Goal: Task Accomplishment & Management: Use online tool/utility

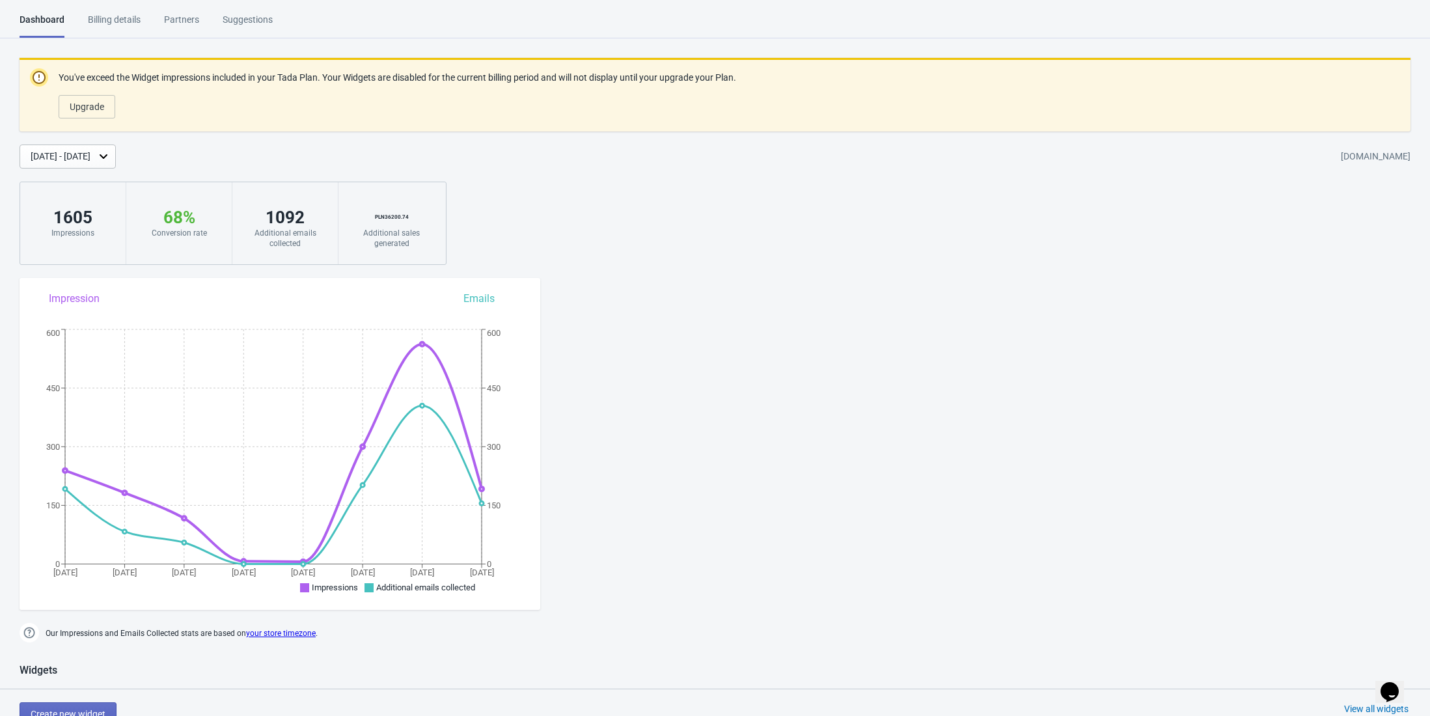
click at [122, 30] on div "Billing details" at bounding box center [114, 24] width 53 height 23
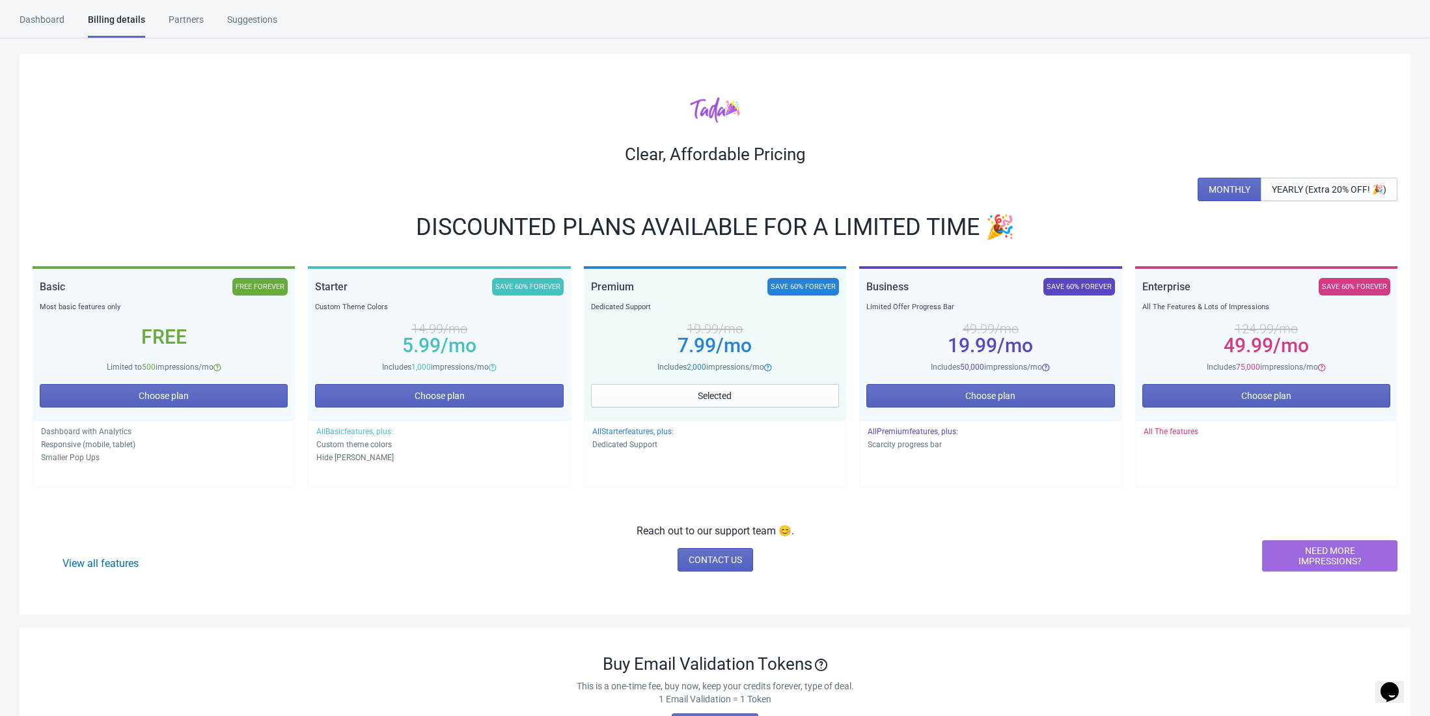
click at [61, 11] on html "Dashboard Billing details Partners Suggestions Dashboard Billing details Partne…" at bounding box center [715, 358] width 1430 height 716
click at [55, 18] on div "Dashboard" at bounding box center [42, 24] width 45 height 23
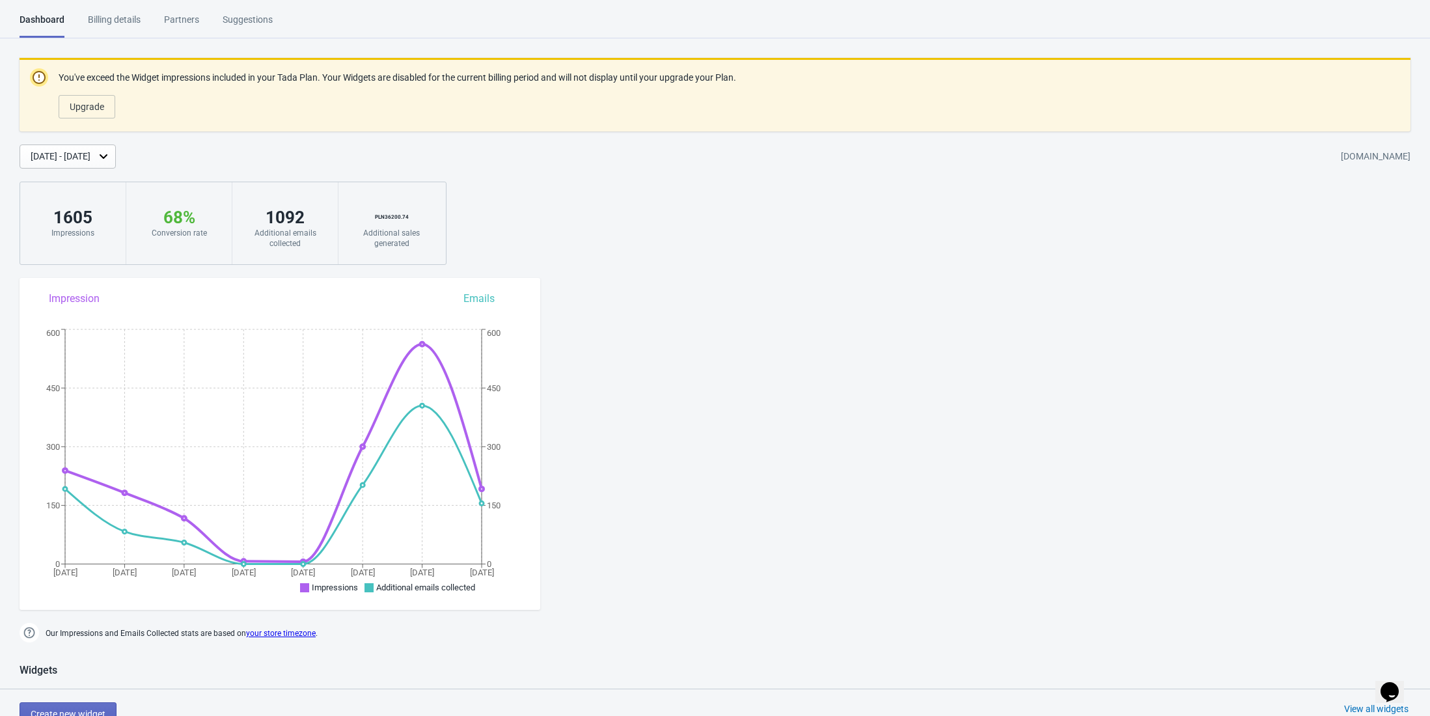
click at [77, 228] on div "Impressions" at bounding box center [72, 233] width 79 height 10
click at [99, 114] on button "Upgrade" at bounding box center [87, 106] width 57 height 23
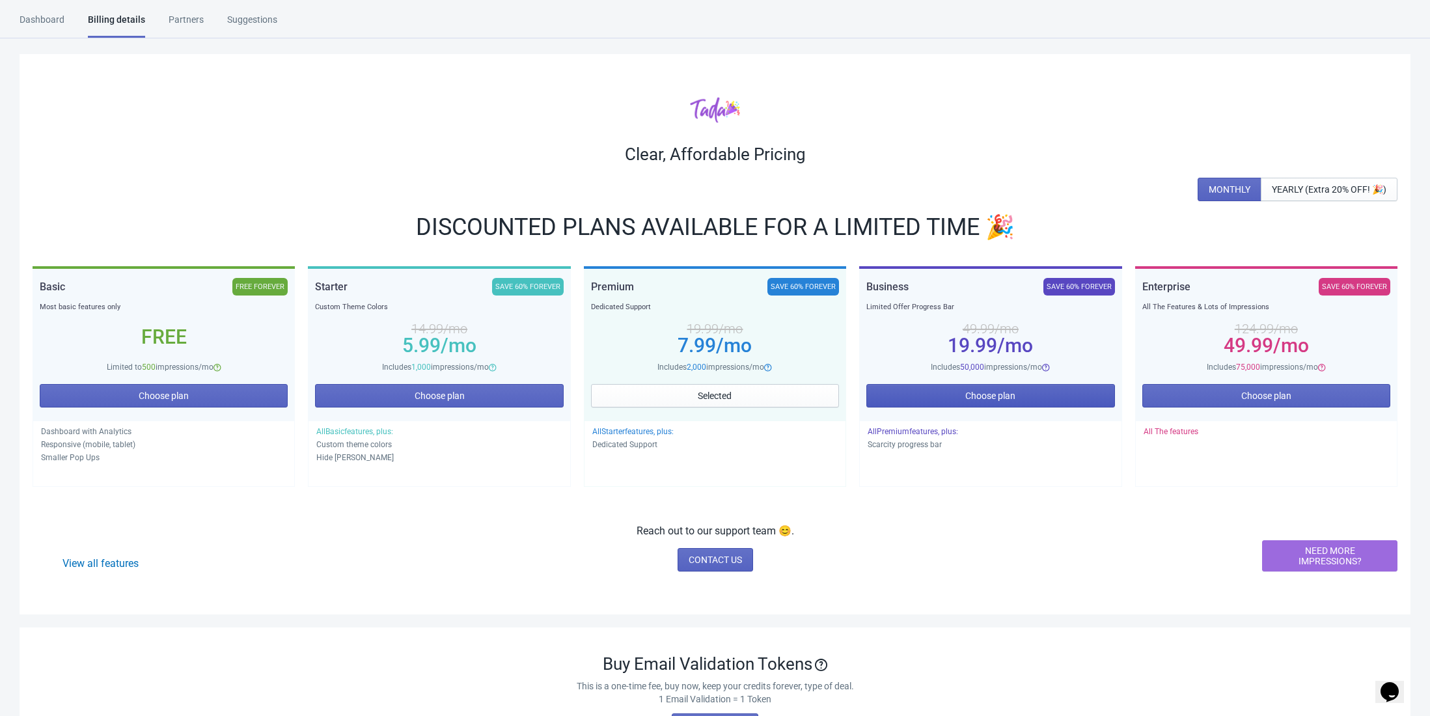
click at [989, 397] on span "Choose plan" at bounding box center [990, 396] width 50 height 10
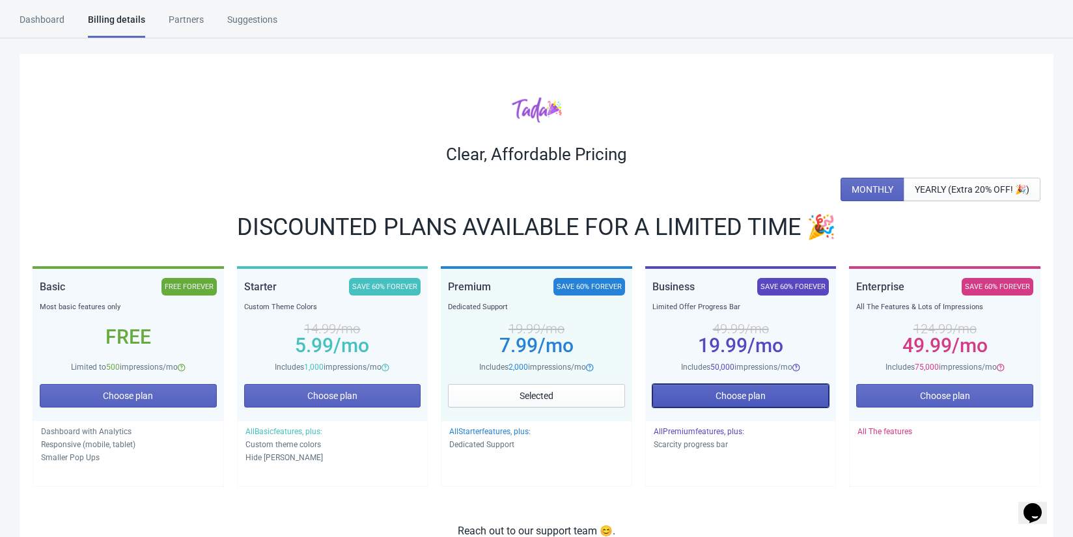
click at [698, 397] on button "Choose plan" at bounding box center [740, 395] width 177 height 23
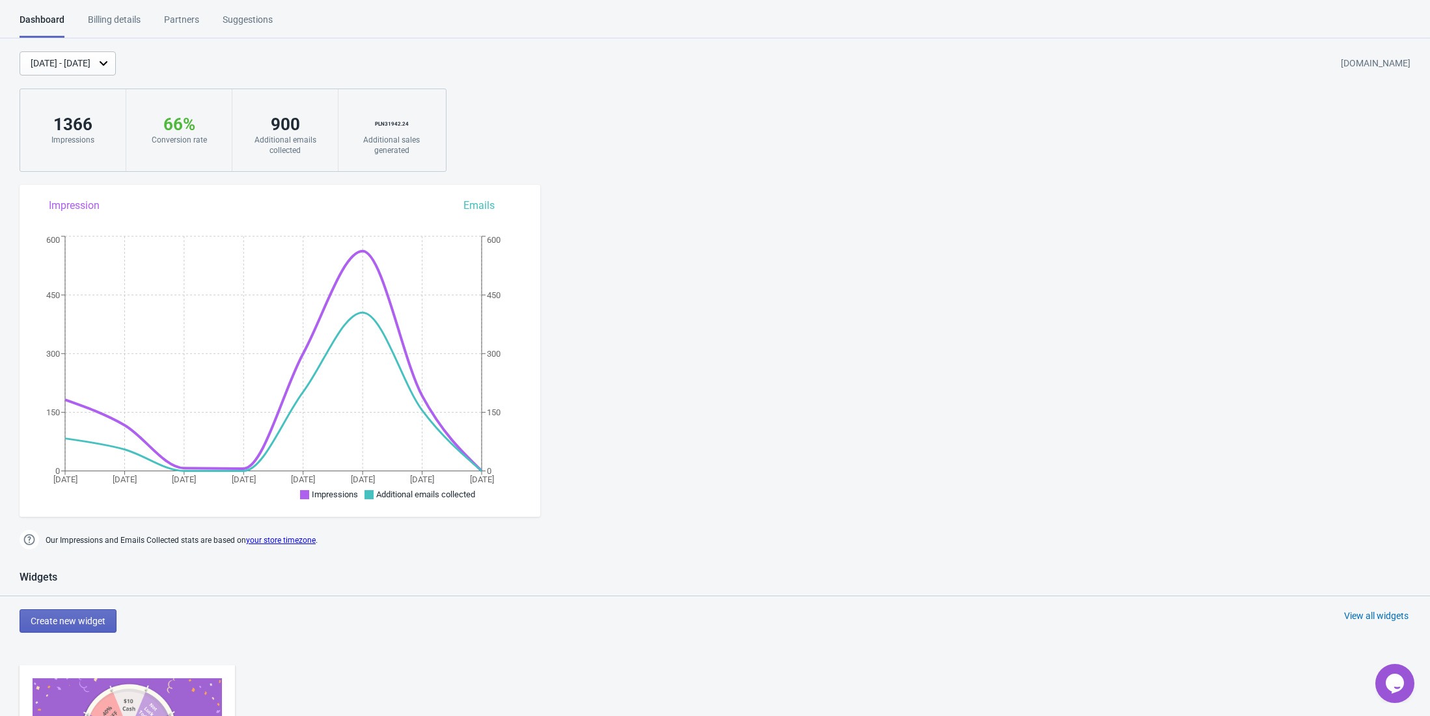
scroll to position [173, 0]
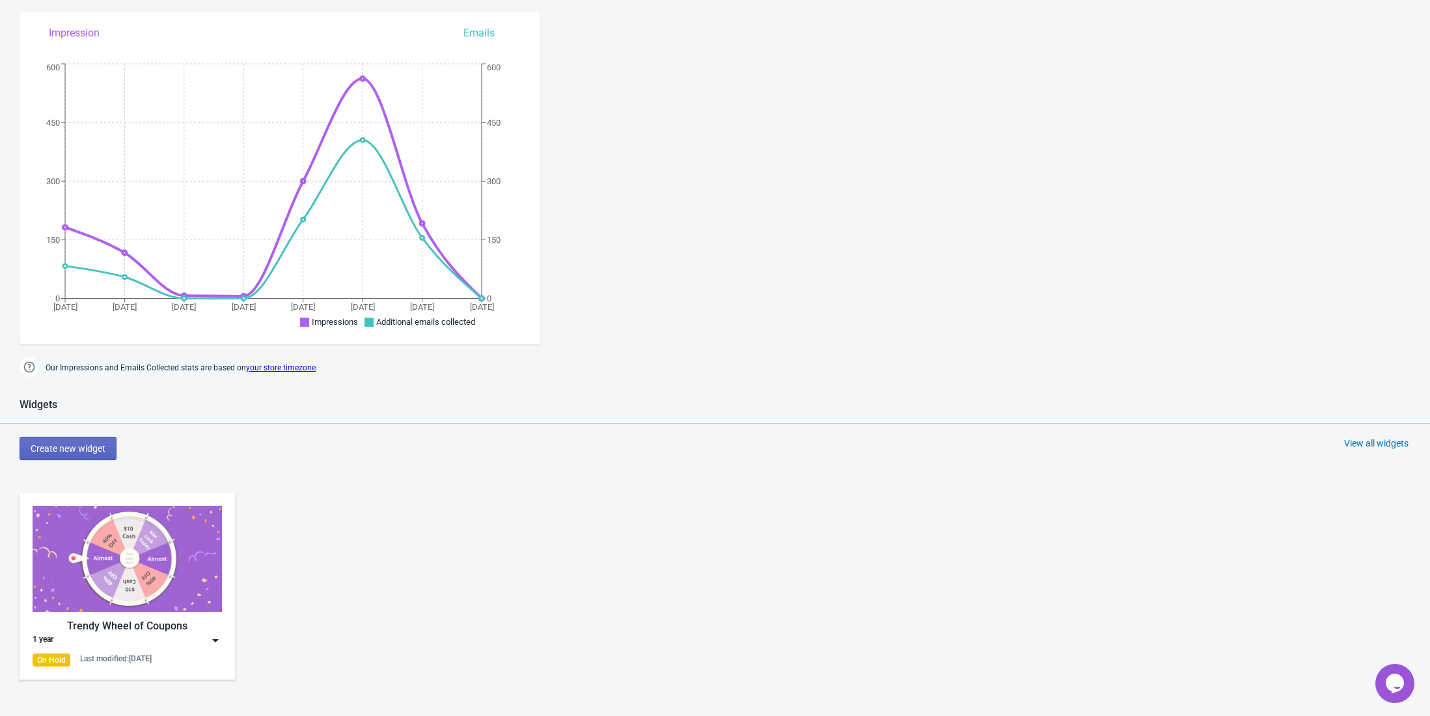
click at [186, 576] on img at bounding box center [127, 559] width 189 height 106
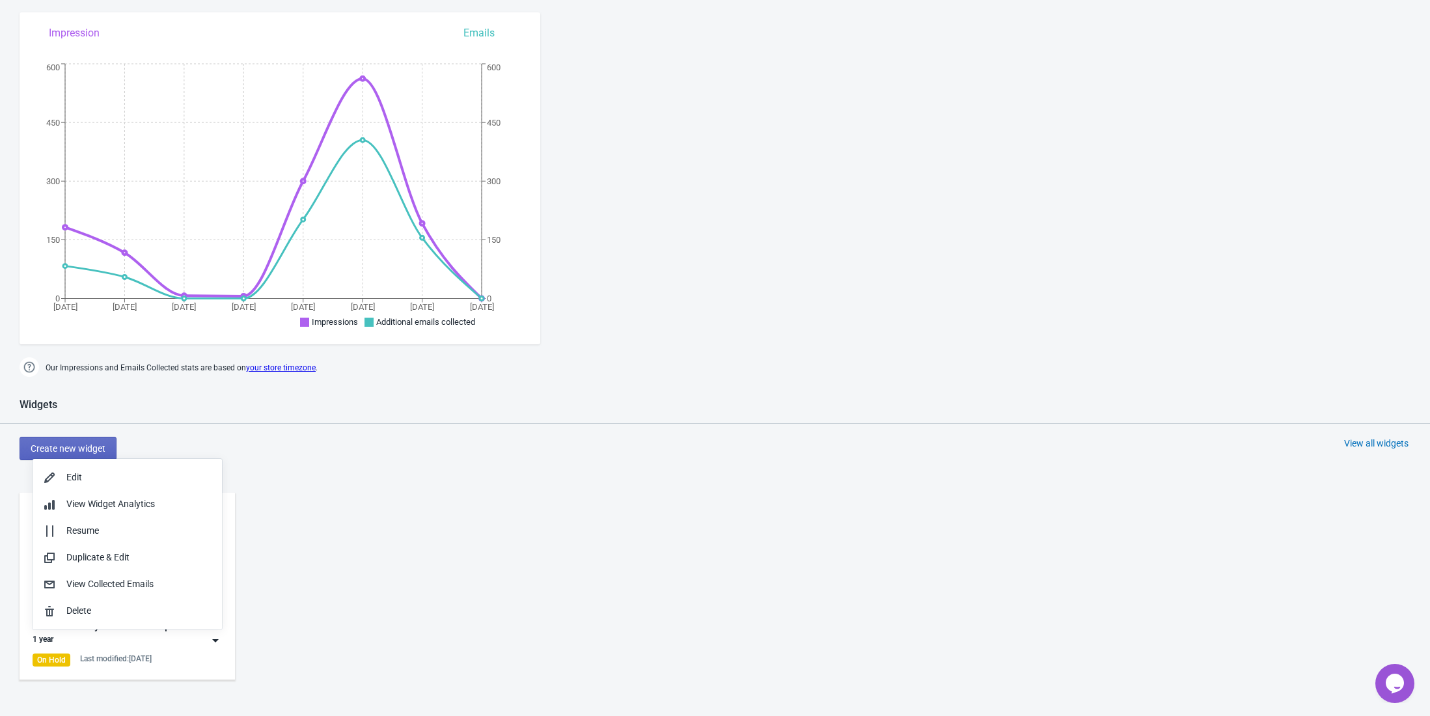
click at [212, 648] on div "Trendy Wheel of Coupons 1 year On Hold Last modified: [DATE]" at bounding box center [127, 586] width 189 height 161
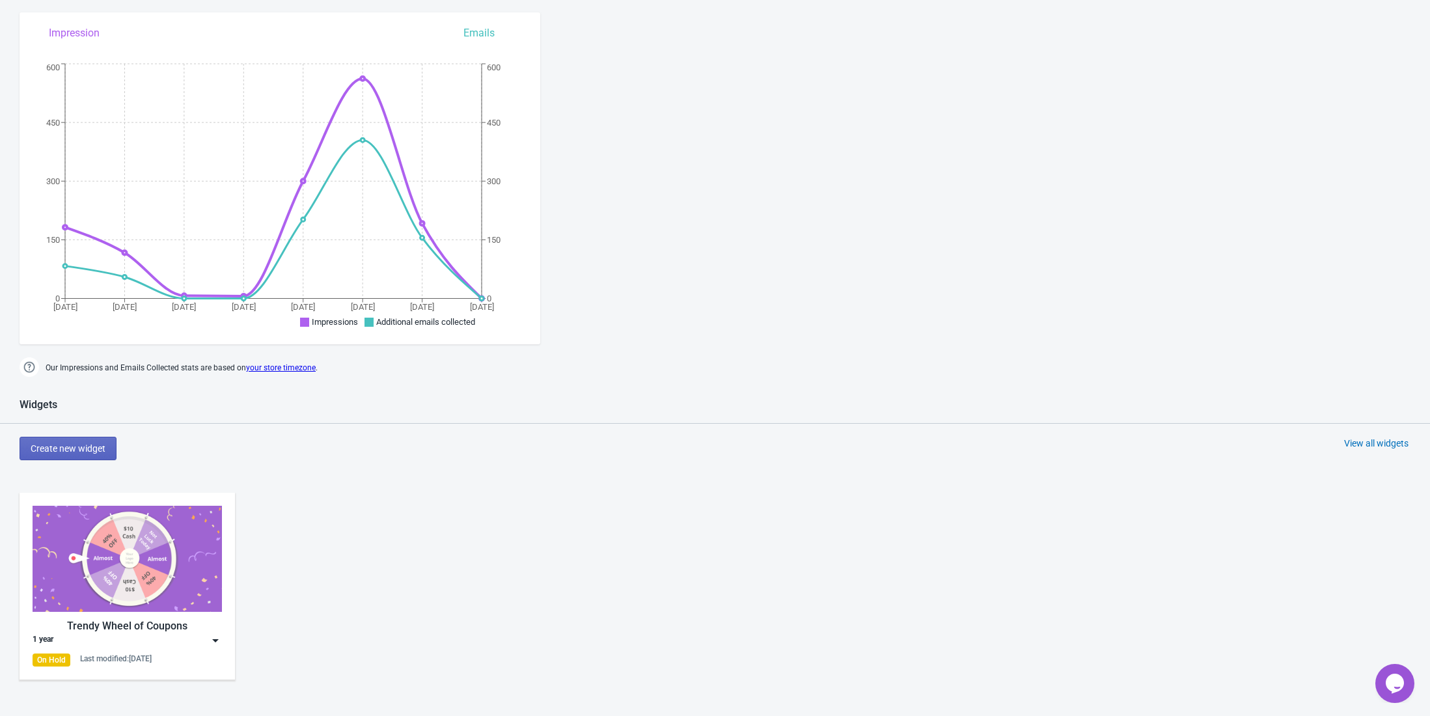
click at [212, 641] on img at bounding box center [215, 640] width 13 height 13
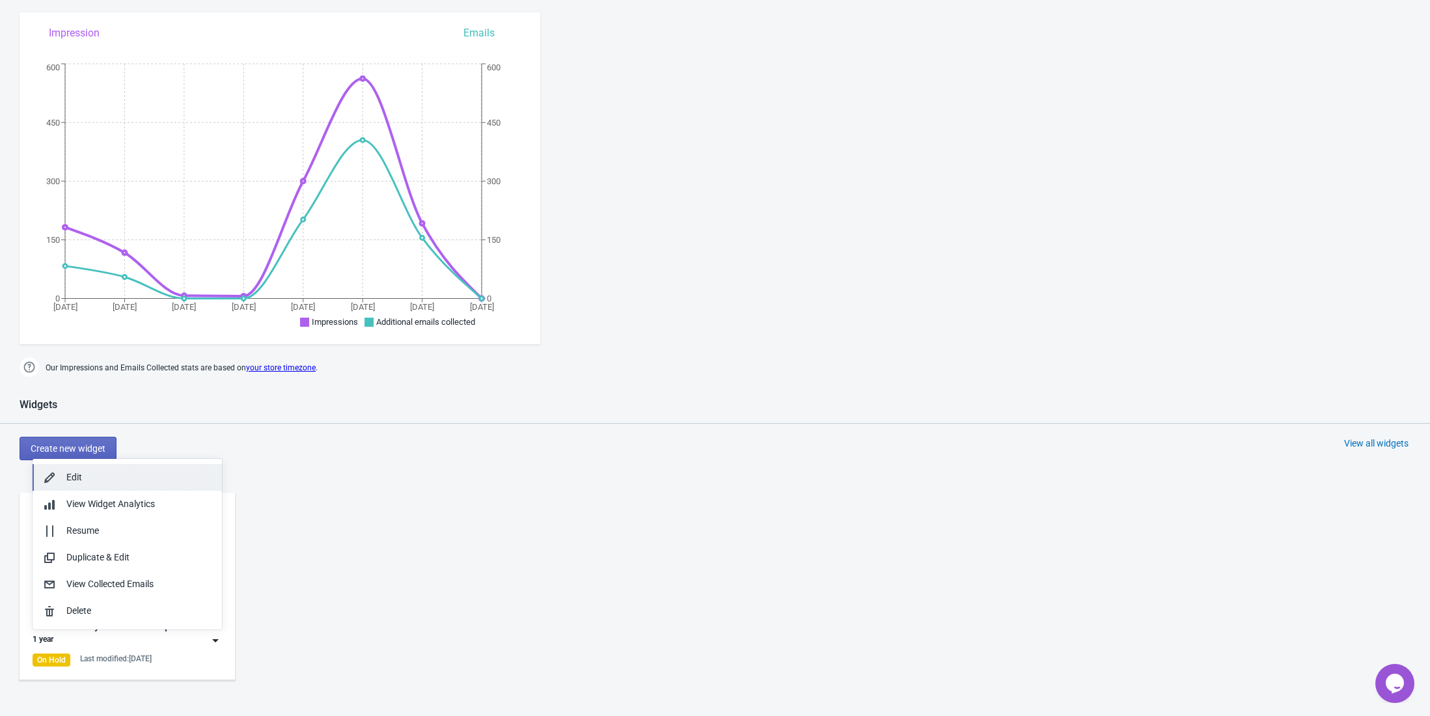
click at [161, 467] on button "Edit" at bounding box center [127, 477] width 189 height 27
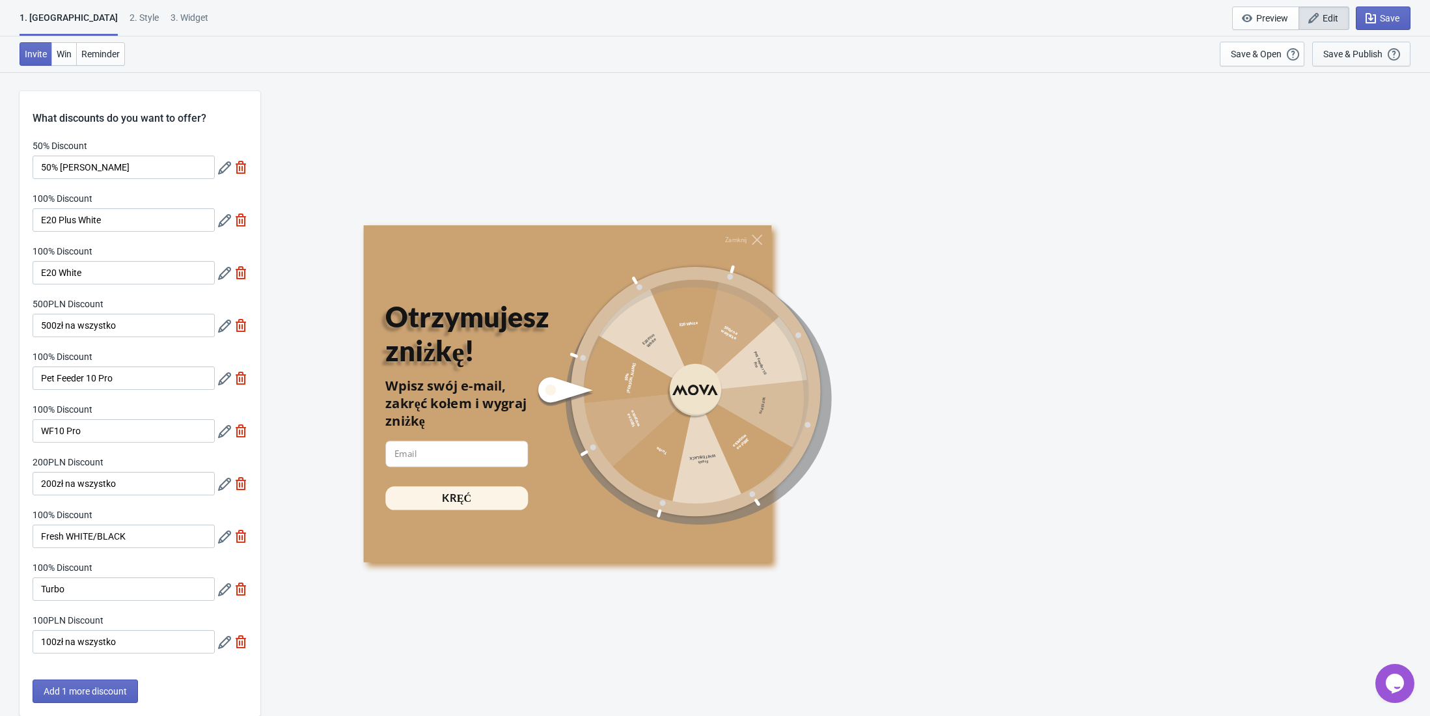
click at [1388, 54] on div "Save & Publish This option will save your Widget so that it will be visible to …" at bounding box center [1361, 54] width 76 height 14
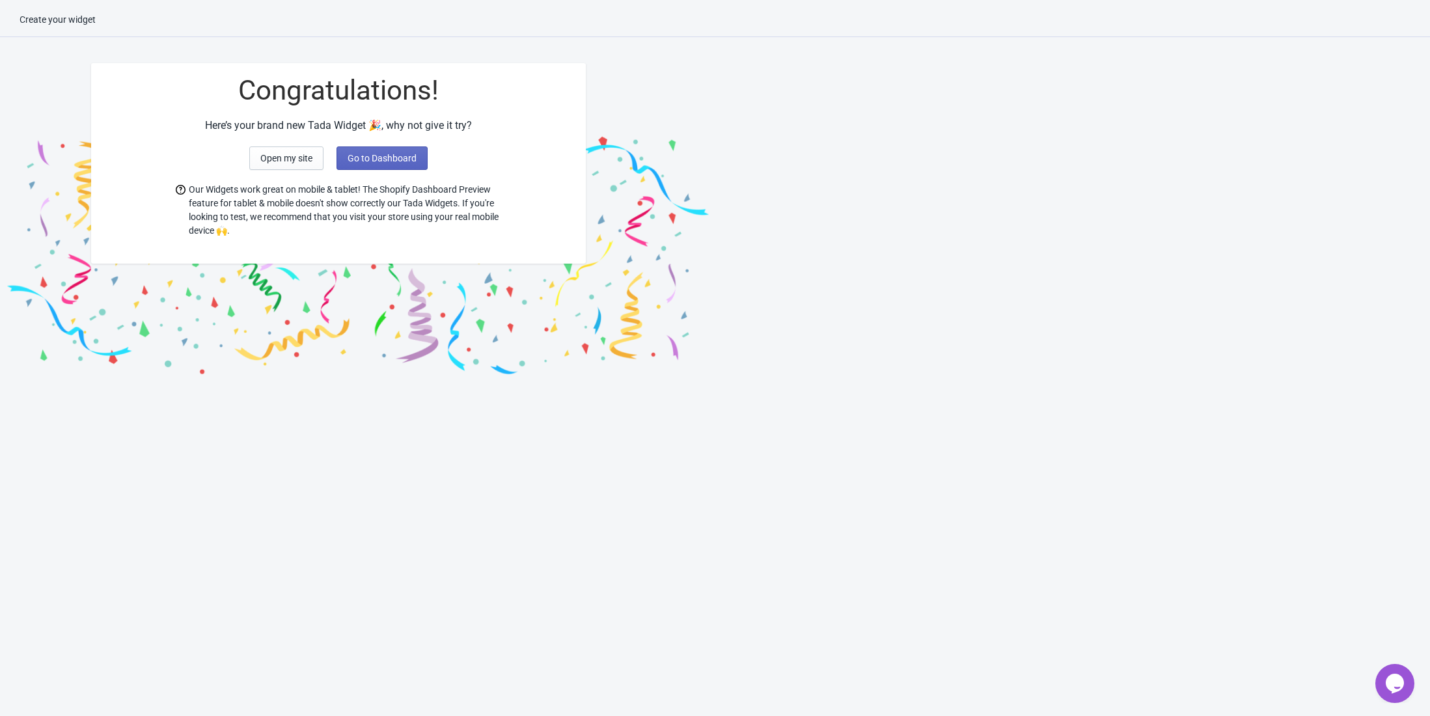
click at [391, 141] on div "Congratulations! Here’s your brand new Tada Widget 🎉, why not give it try? Open…" at bounding box center [338, 163] width 495 height 200
click at [391, 158] on span "Go to Dashboard" at bounding box center [382, 158] width 69 height 10
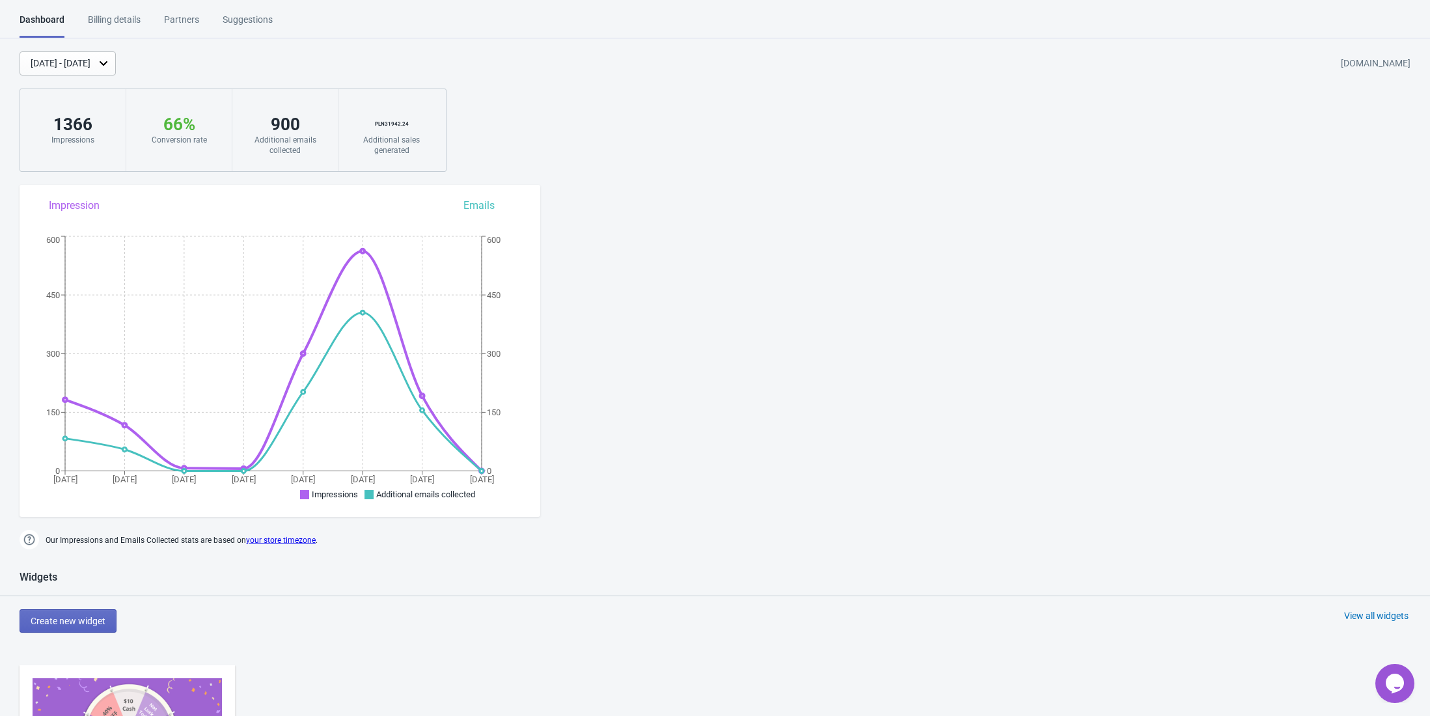
click at [116, 55] on div "[DATE] - [DATE]" at bounding box center [68, 63] width 96 height 24
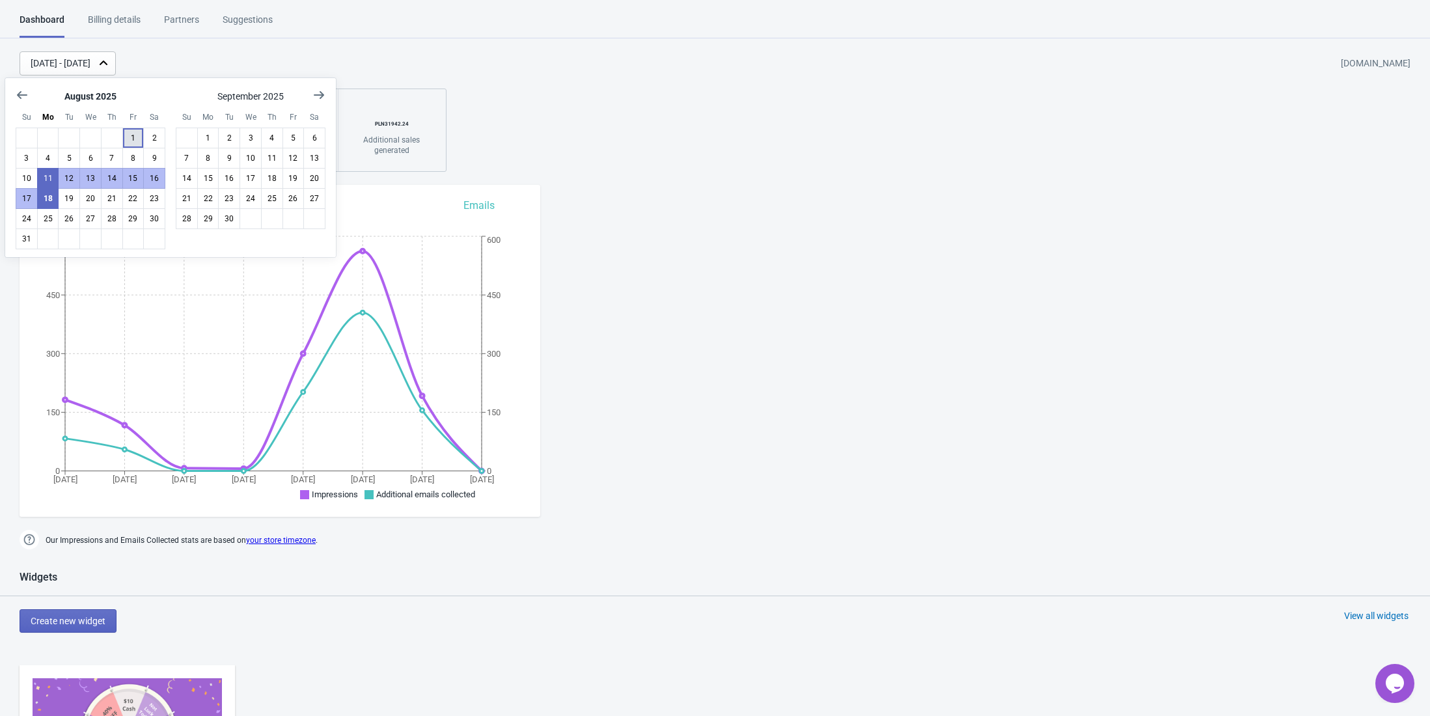
click at [122, 133] on button "1" at bounding box center [133, 138] width 22 height 21
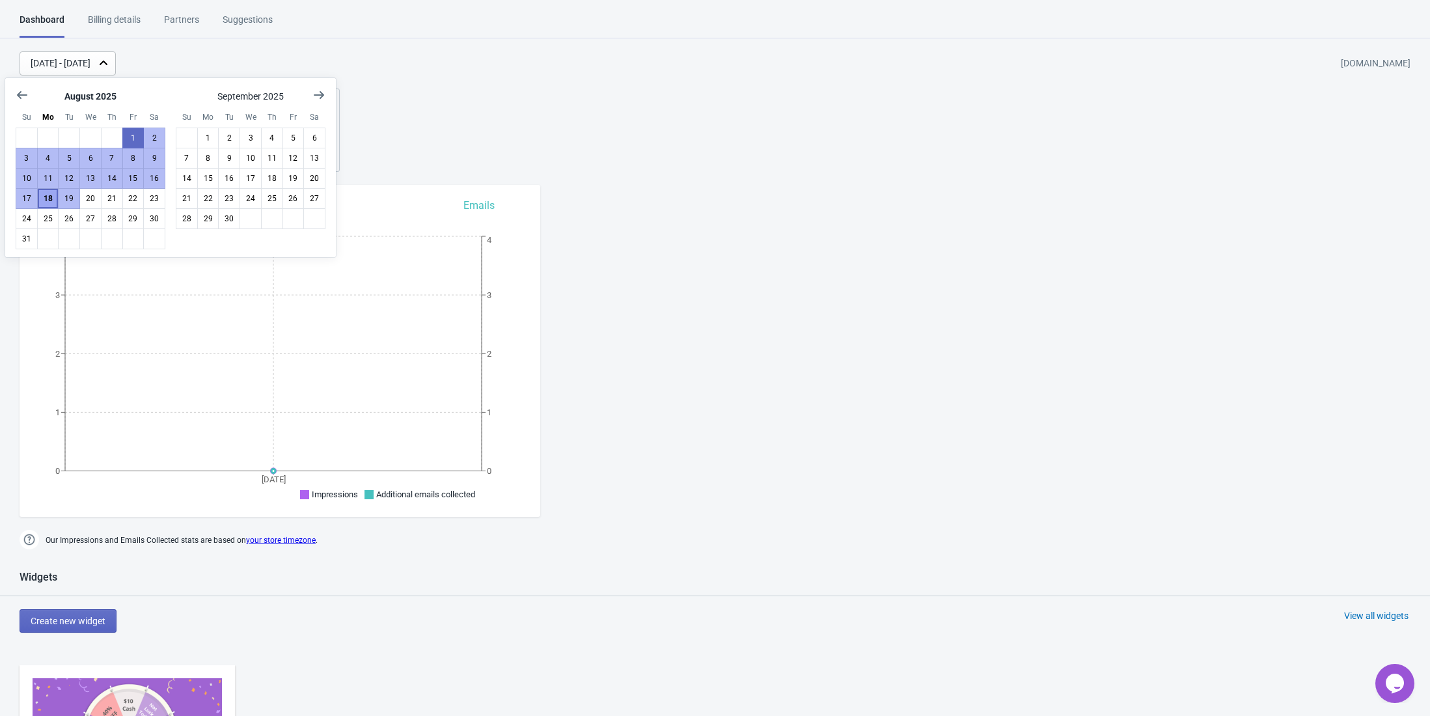
click at [47, 200] on button "18" at bounding box center [48, 198] width 22 height 21
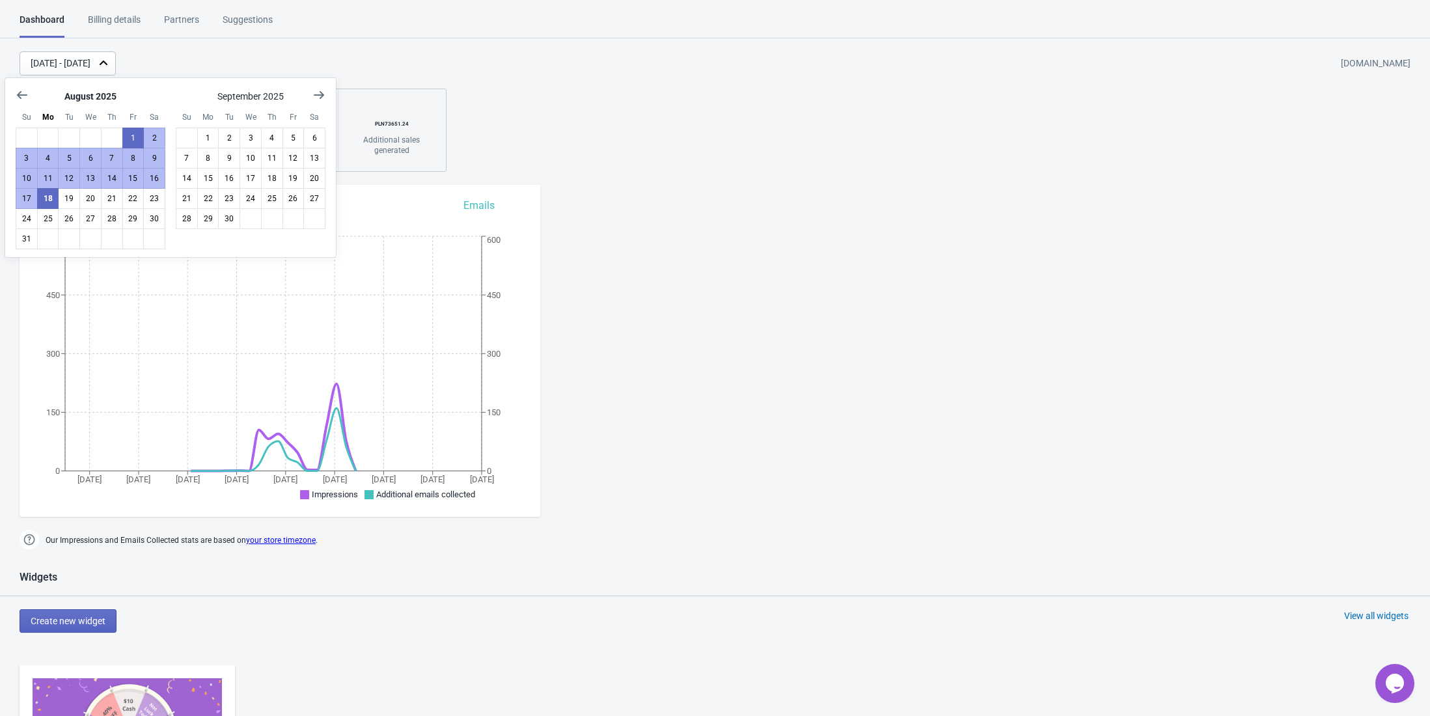
click at [441, 43] on div "Dashboard Billing details Partners Suggestions Dashboard Billing details Partne…" at bounding box center [715, 696] width 1430 height 1367
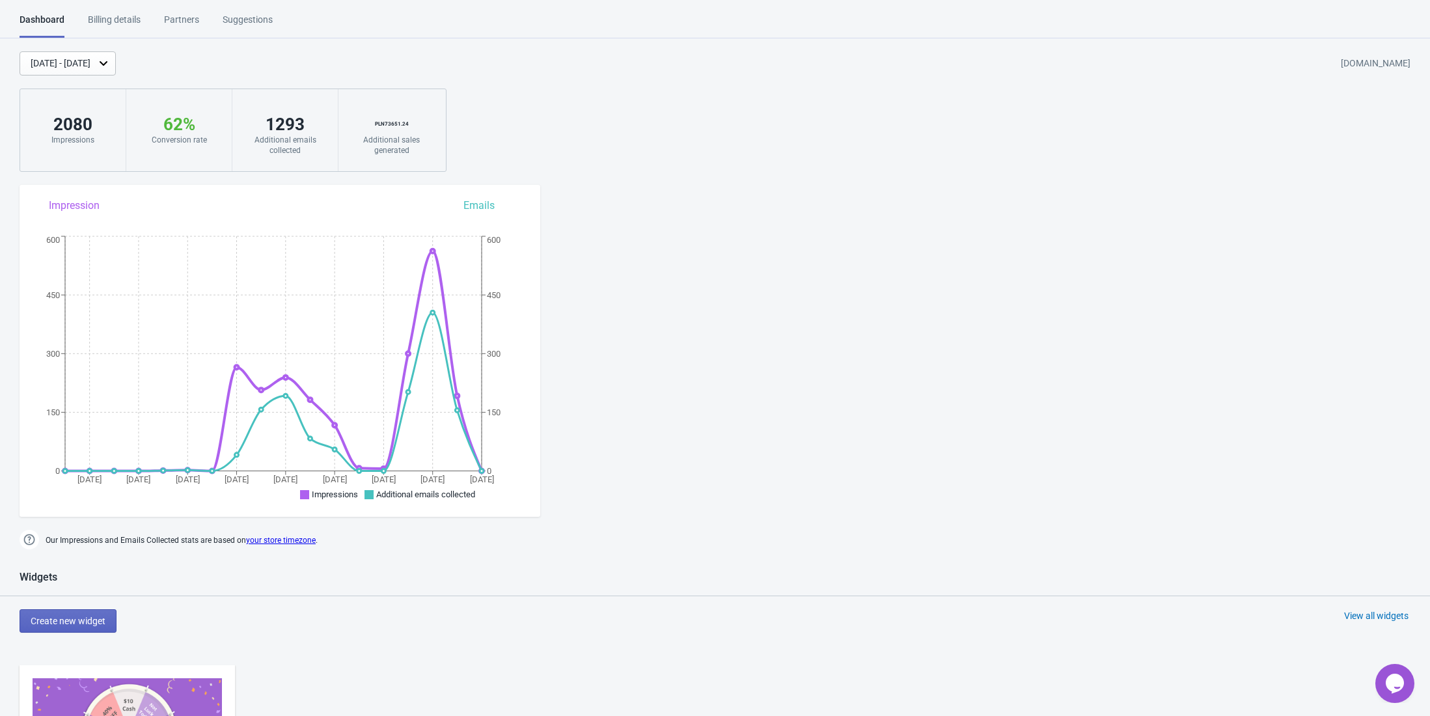
click at [627, 216] on div "Dashboard Billing details Partners Suggestions Dashboard Billing details Partne…" at bounding box center [715, 696] width 1430 height 1367
click at [585, 228] on div "Dashboard Billing details Partners Suggestions Dashboard Billing details Partne…" at bounding box center [715, 696] width 1430 height 1367
click at [118, 22] on div "Billing details" at bounding box center [114, 24] width 53 height 23
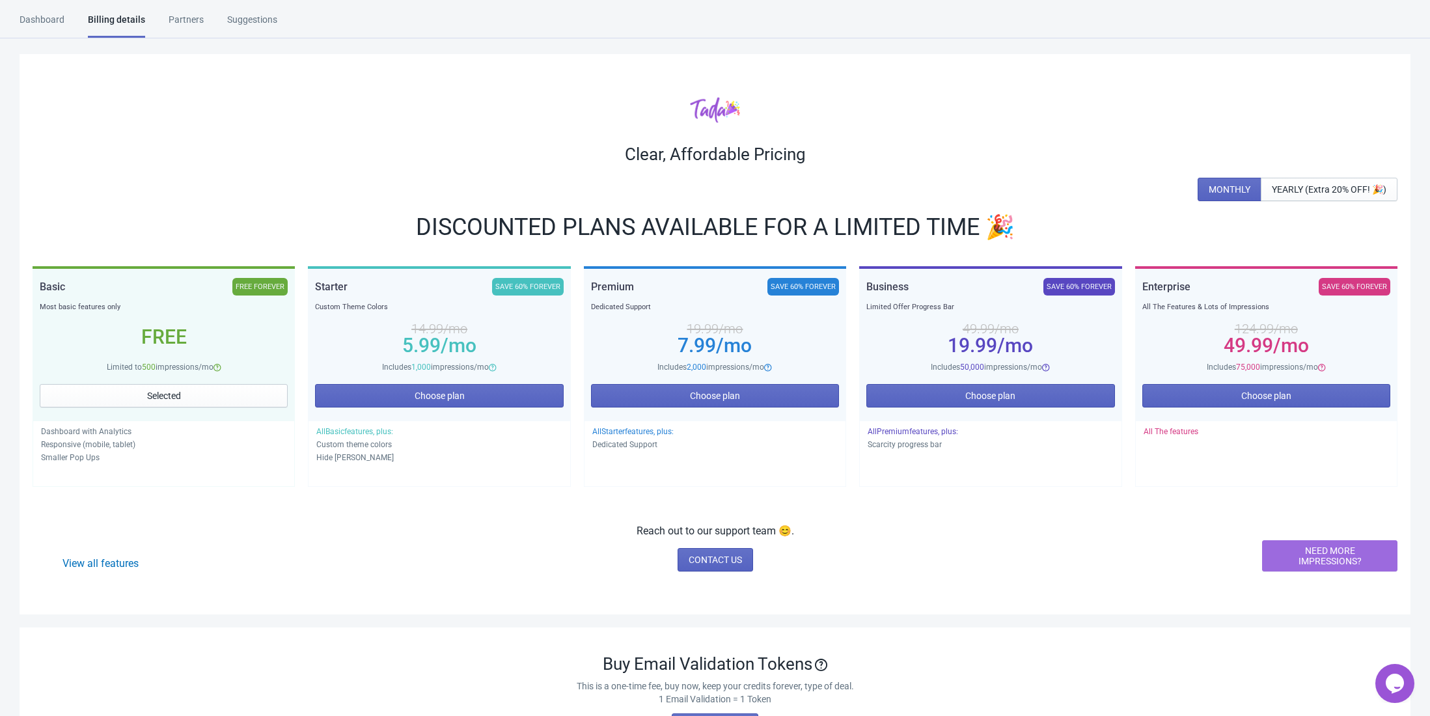
click at [169, 14] on div "Partners" at bounding box center [186, 24] width 35 height 23
click at [55, 14] on div "Dashboard" at bounding box center [42, 24] width 45 height 23
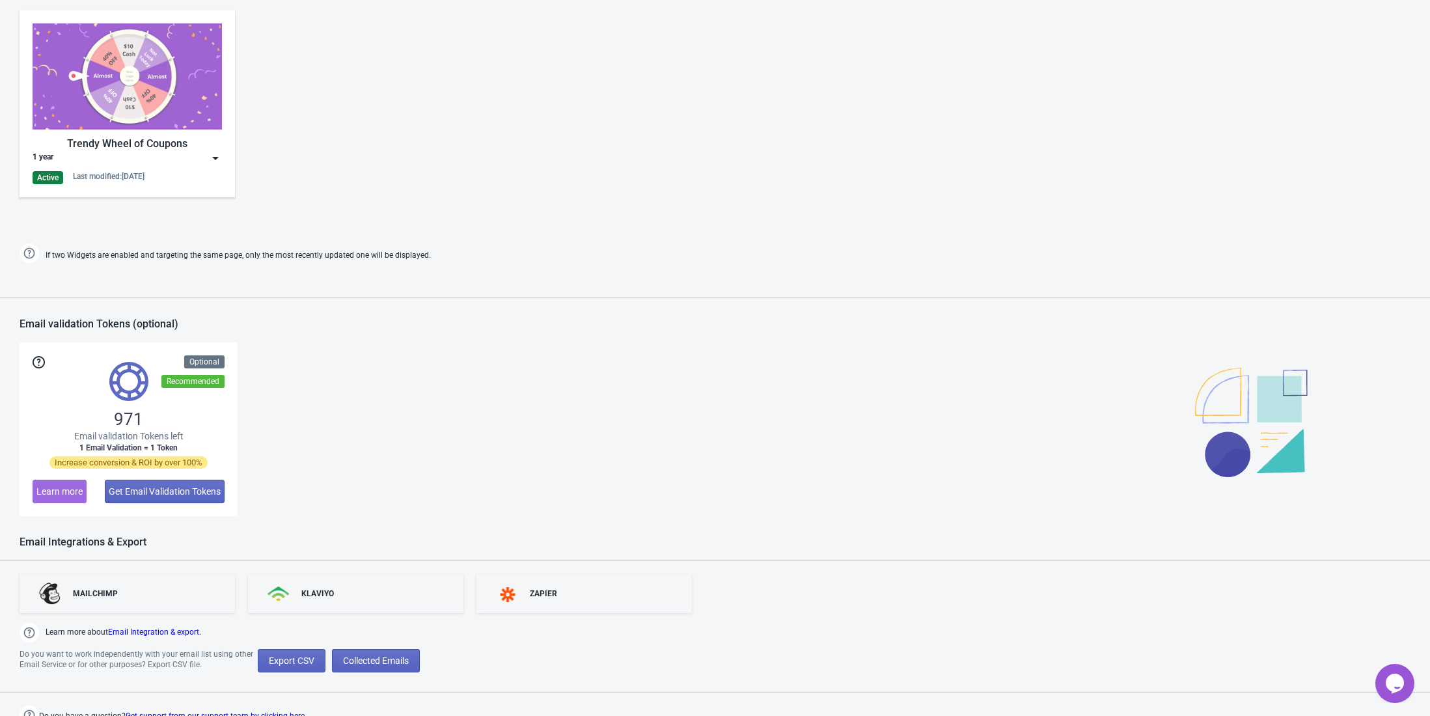
scroll to position [662, 0]
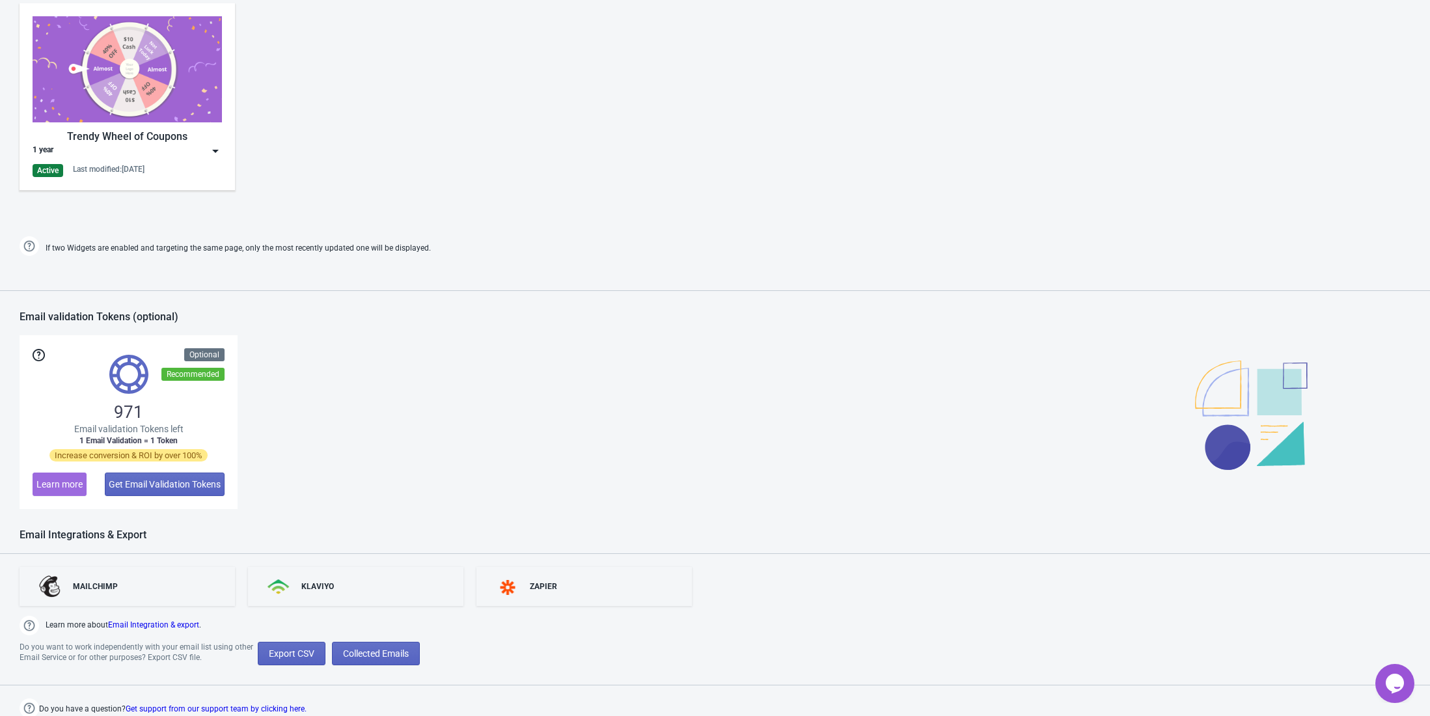
click at [208, 162] on div "Trendy Wheel of Coupons 1 year Active Last modified: [DATE]" at bounding box center [127, 96] width 189 height 161
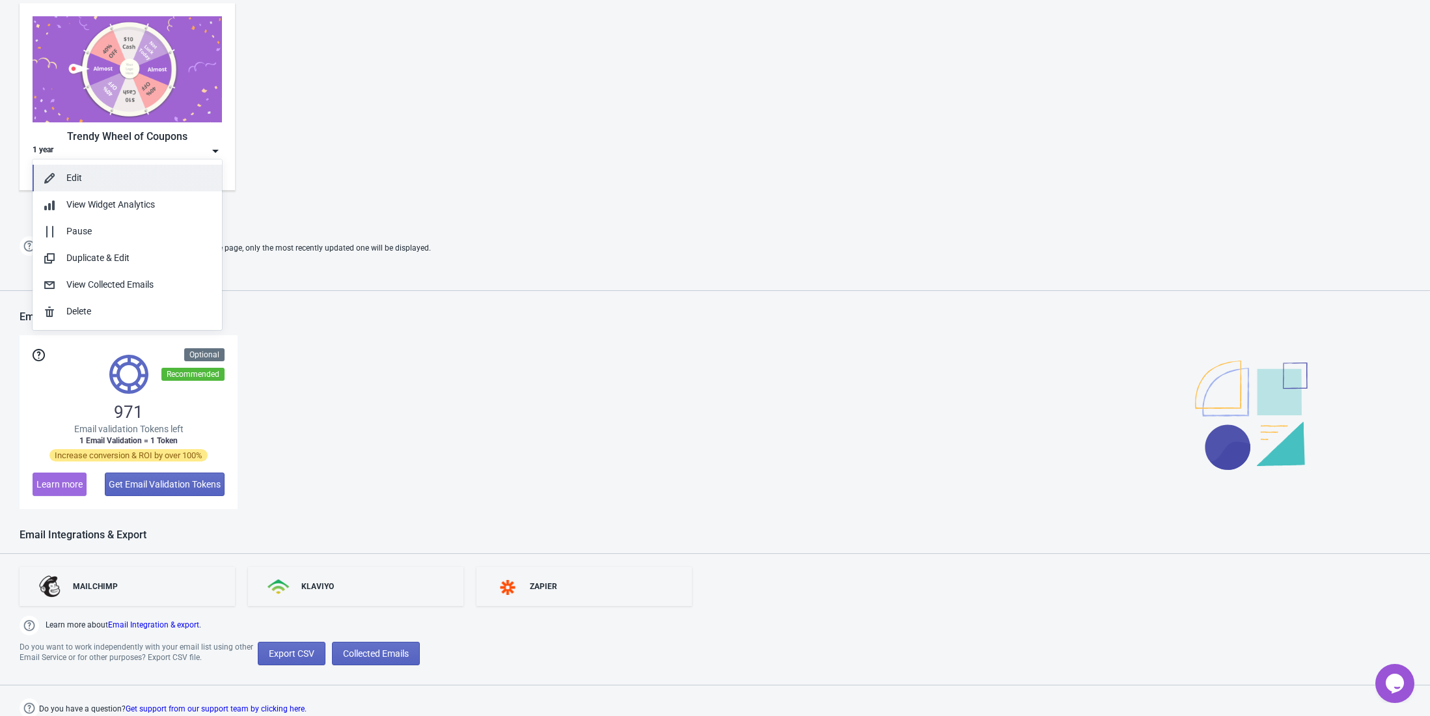
click at [170, 175] on div "Edit" at bounding box center [138, 178] width 145 height 14
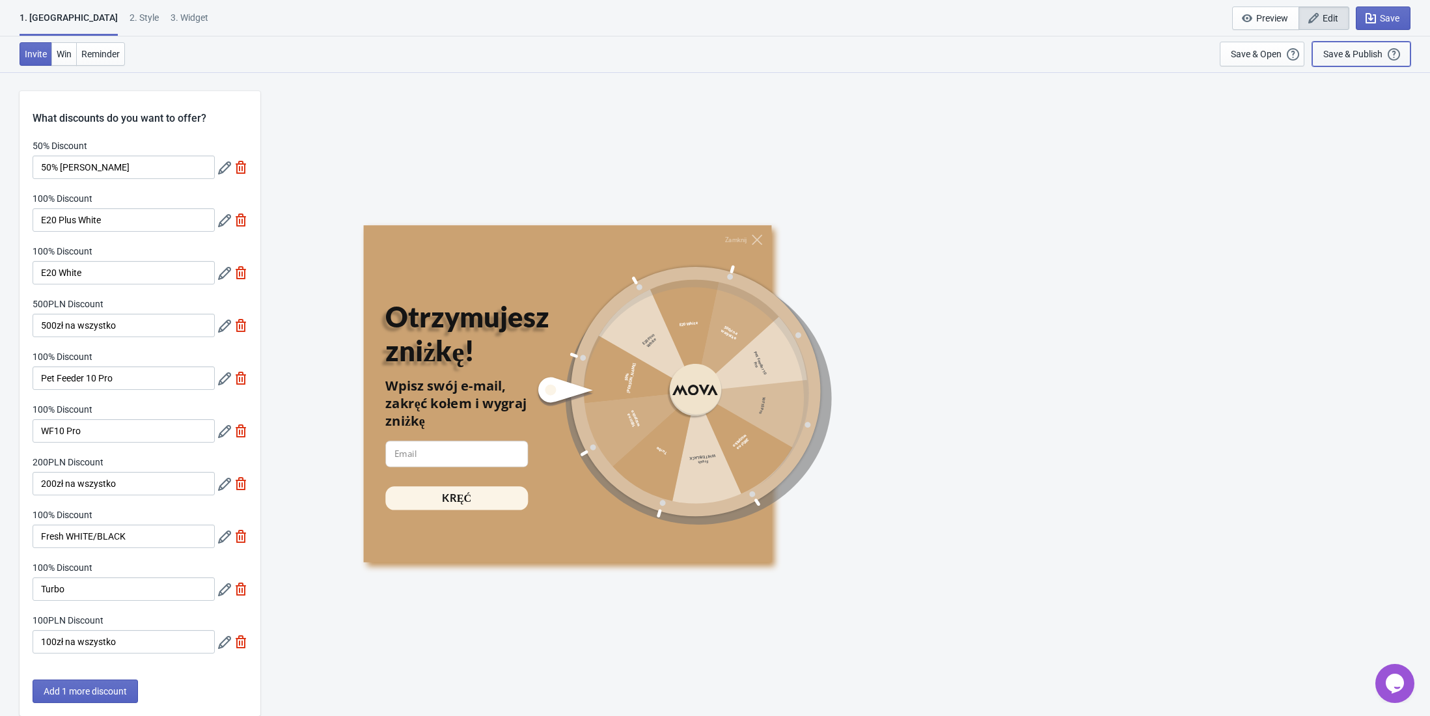
click at [1346, 55] on div "Save & Publish" at bounding box center [1352, 54] width 59 height 10
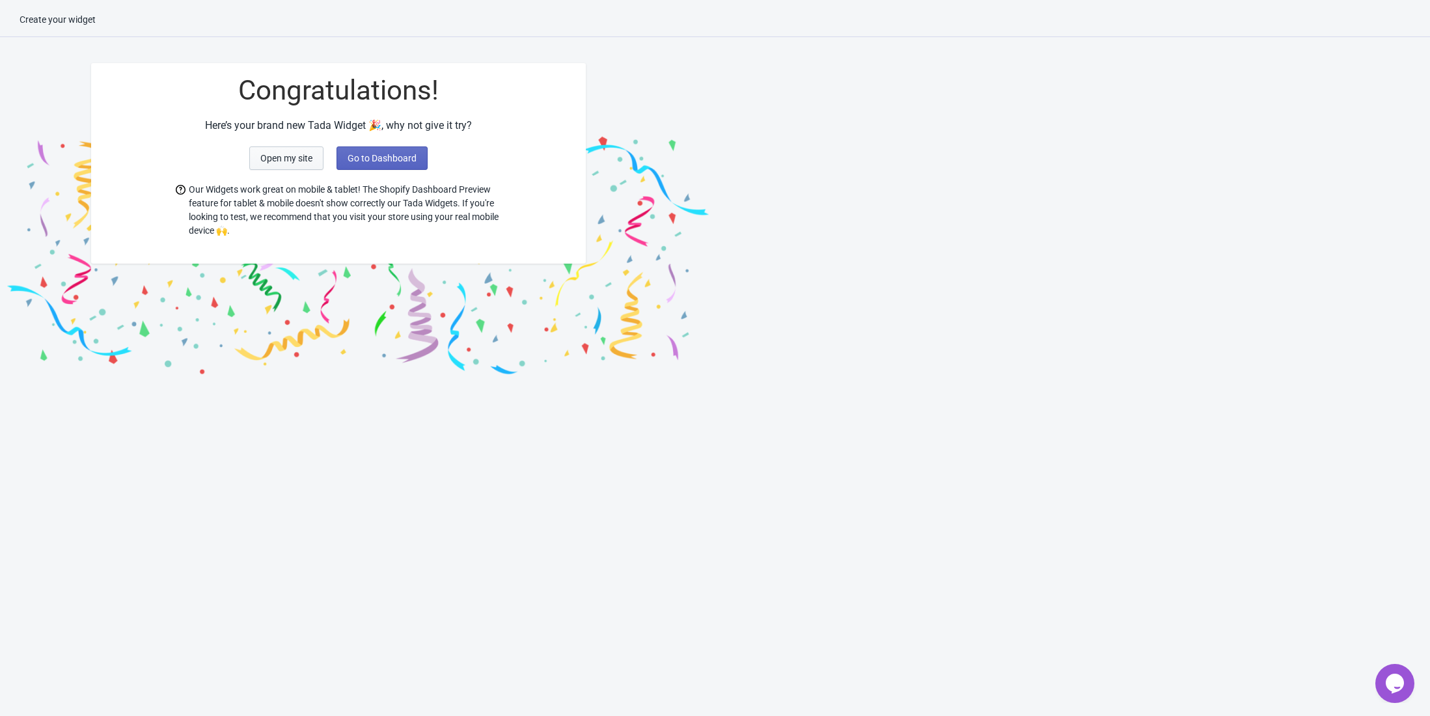
click at [279, 160] on span "Open my site" at bounding box center [286, 158] width 52 height 10
